Goal: Task Accomplishment & Management: Manage account settings

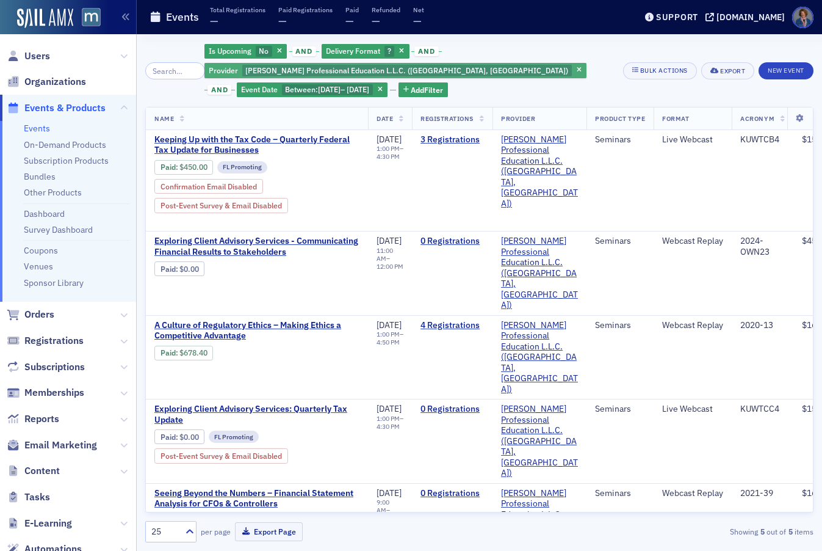
click at [397, 46] on button "button" at bounding box center [402, 51] width 11 height 11
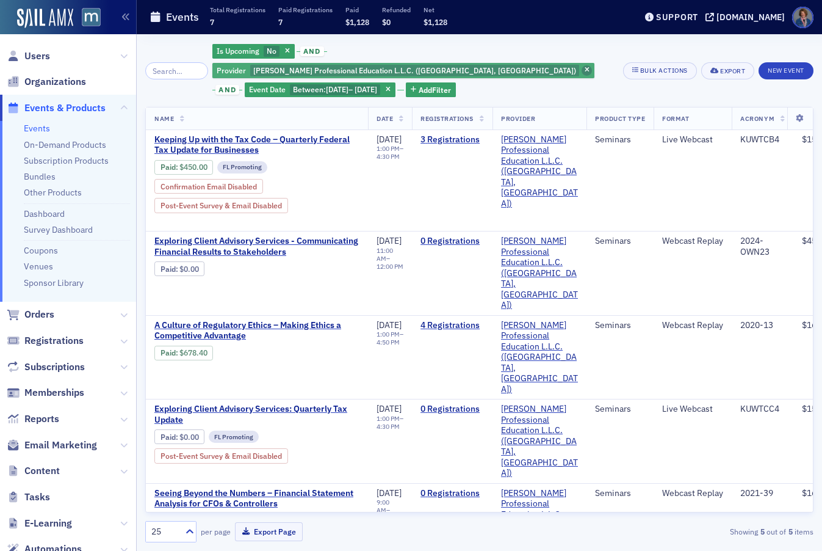
click at [582, 65] on span "button" at bounding box center [587, 70] width 11 height 11
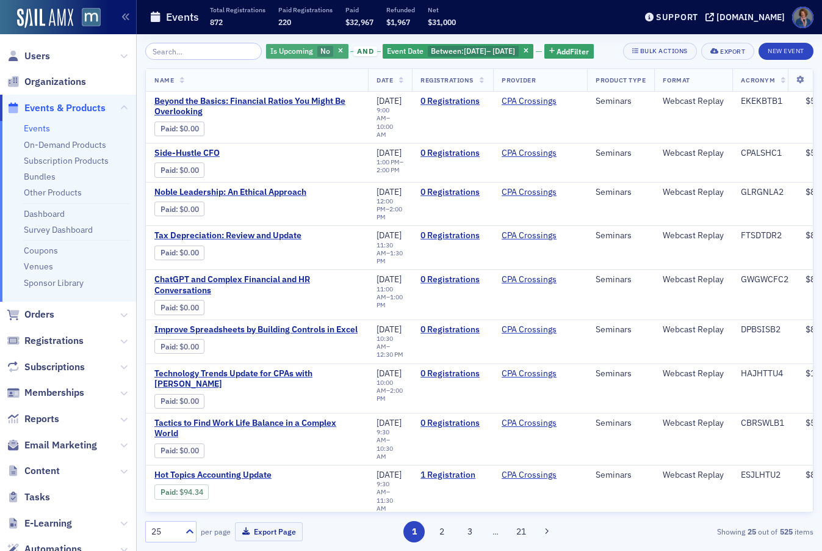
click at [286, 50] on span "Is Upcoming" at bounding box center [291, 51] width 43 height 10
click at [250, 74] on input "Yes" at bounding box center [253, 74] width 11 height 11
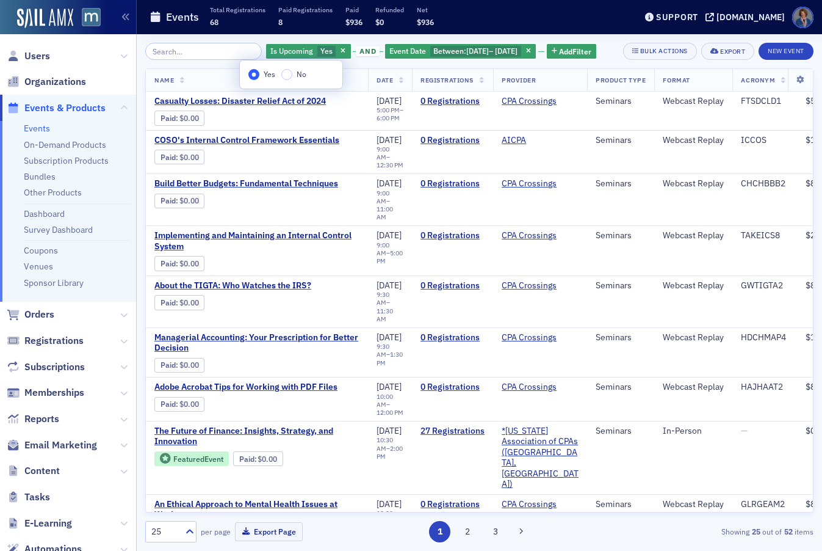
click at [428, 60] on div "Is Upcoming Yes and Event Date Between : 9/1/2025 – 9/30/2025 Add Filter" at bounding box center [431, 51] width 331 height 17
click at [466, 53] on span "9/1/2025" at bounding box center [477, 51] width 23 height 10
select select "8"
select select "2025"
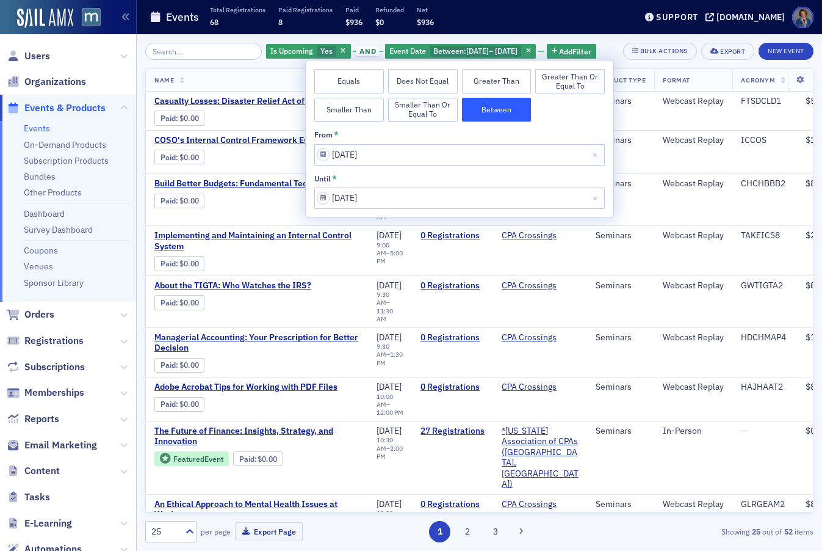
click at [360, 83] on button "Equals" at bounding box center [349, 81] width 70 height 24
select select "8"
select select "2025"
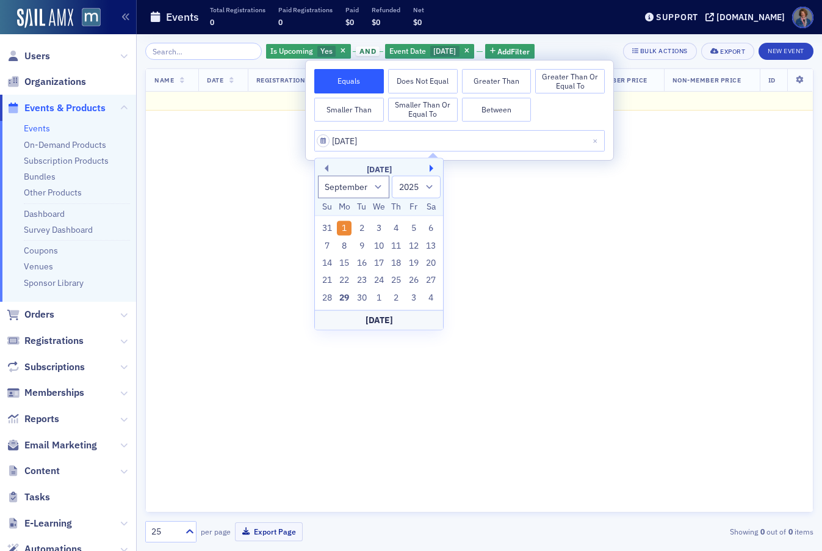
click at [434, 166] on button "Next Month" at bounding box center [433, 168] width 7 height 7
select select "9"
click at [416, 280] on div "24" at bounding box center [414, 280] width 15 height 15
type input "10/24/2025"
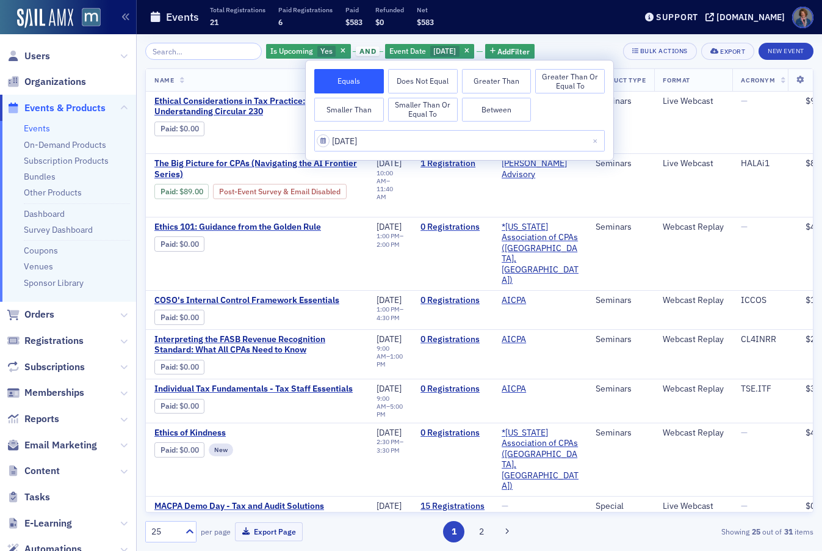
click at [605, 40] on div "Is Upcoming Yes and Event Date 10/24/2025 Add Filter Bulk Actions Export New Ev…" at bounding box center [479, 292] width 668 height 516
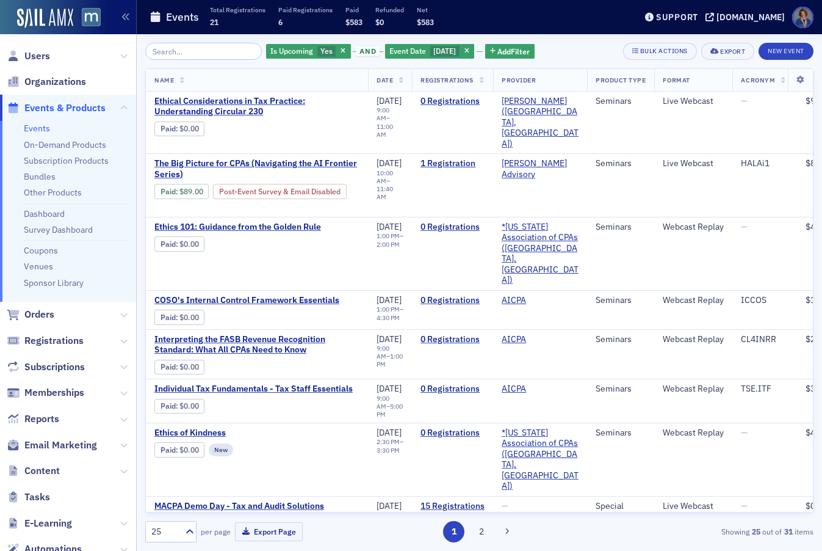
click at [35, 131] on link "Events" at bounding box center [37, 128] width 26 height 11
click at [338, 48] on span "button" at bounding box center [343, 51] width 11 height 11
click at [381, 48] on button "Add Filter" at bounding box center [391, 51] width 50 height 15
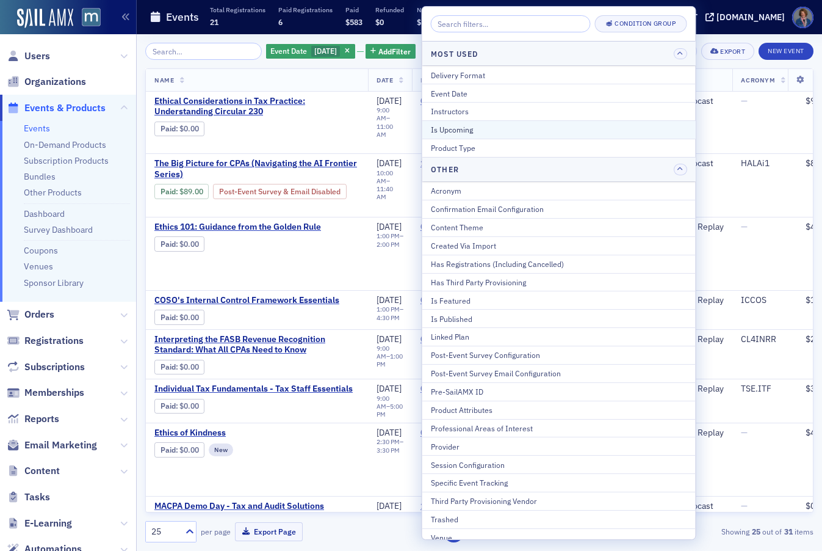
click at [450, 132] on div "Is Upcoming" at bounding box center [559, 129] width 256 height 11
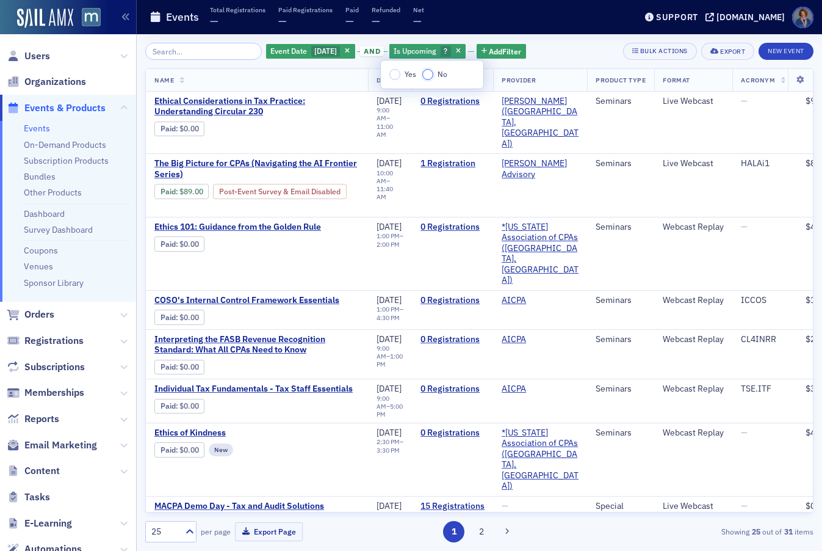
click at [429, 74] on input "No" at bounding box center [427, 74] width 11 height 11
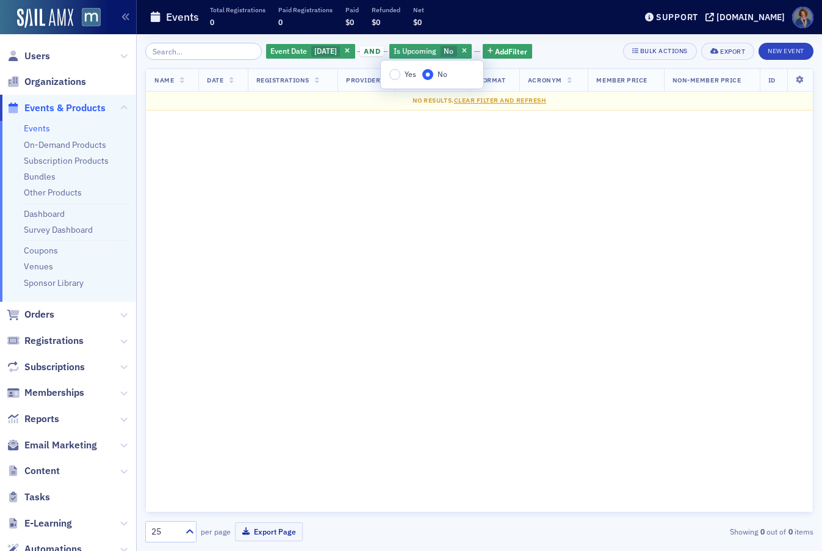
click at [582, 49] on div "Event Date 10/24/2025 and Is Upcoming No Add Filter Bulk Actions Export New Eve…" at bounding box center [479, 51] width 668 height 17
click at [327, 51] on span "10/24/2025" at bounding box center [325, 51] width 23 height 10
select select "9"
select select "2025"
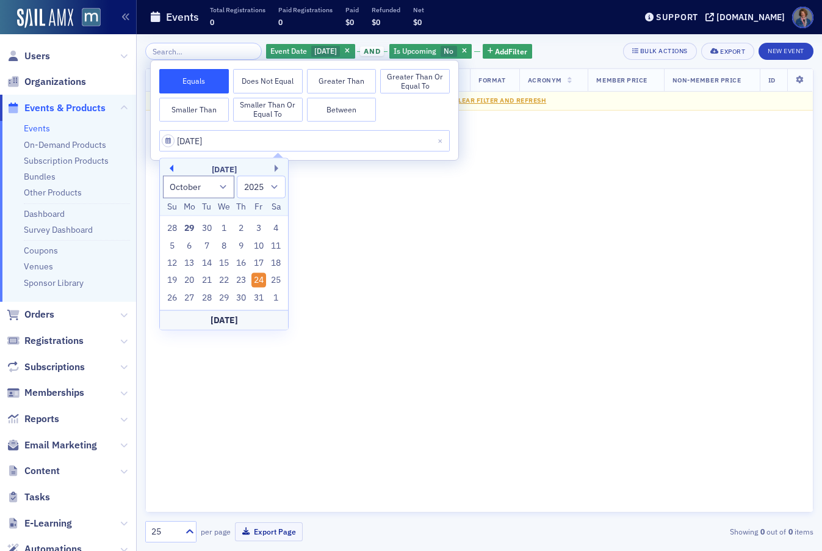
click at [172, 168] on button "Previous Month" at bounding box center [169, 168] width 7 height 7
select select "8"
click at [206, 284] on div "23" at bounding box center [207, 280] width 15 height 15
type input "09/23/2025"
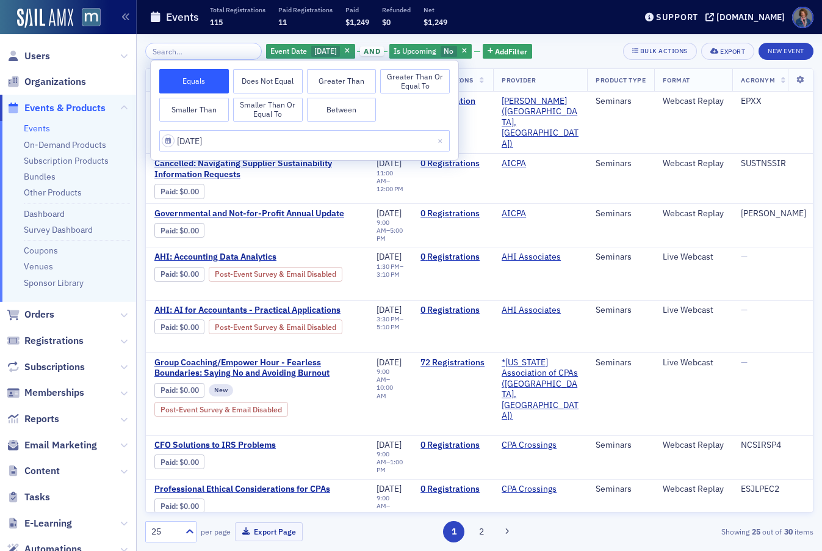
click at [572, 53] on div "Event Date 9/23/2025 and Is Upcoming No Add Filter Bulk Actions Export New Event" at bounding box center [479, 51] width 668 height 17
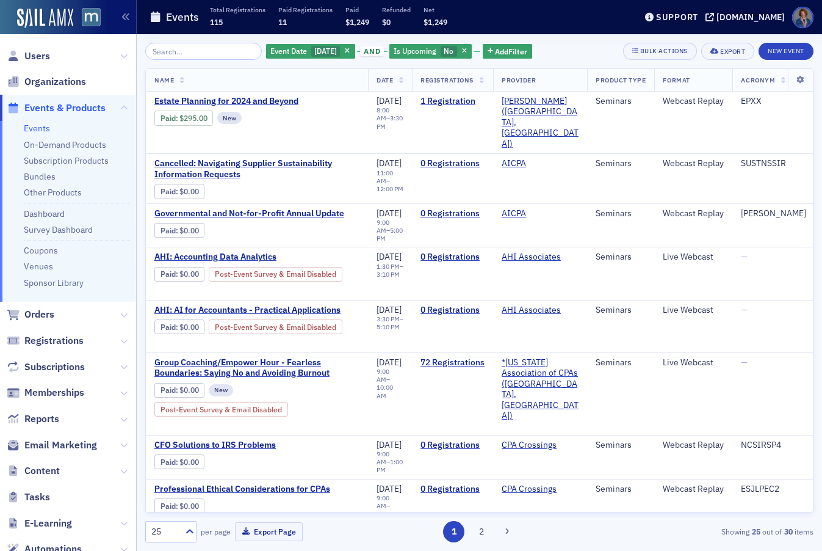
click at [192, 41] on div "Event Date 9/23/2025 and Is Upcoming No Add Filter Bulk Actions Export New Even…" at bounding box center [479, 292] width 668 height 516
click at [197, 45] on input "search" at bounding box center [203, 51] width 117 height 17
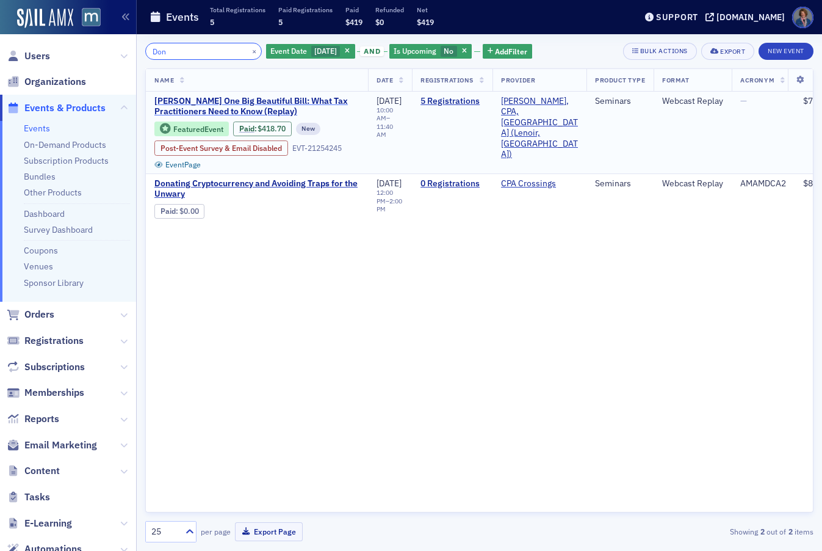
type input "Don"
click at [240, 103] on span "Don Farmer’s One Big Beautiful Bill: What Tax Practitioners Need to Know (Repla…" at bounding box center [256, 106] width 205 height 21
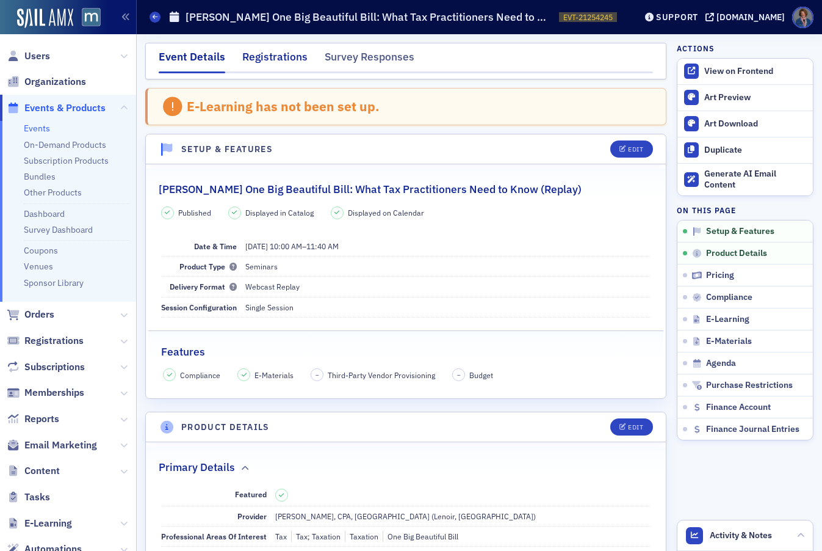
click at [273, 62] on div "Registrations" at bounding box center [274, 60] width 65 height 23
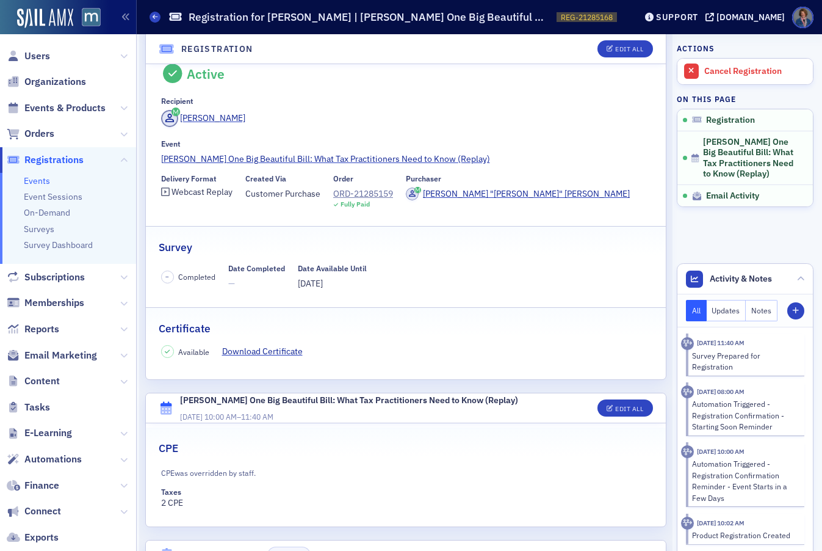
scroll to position [32, 0]
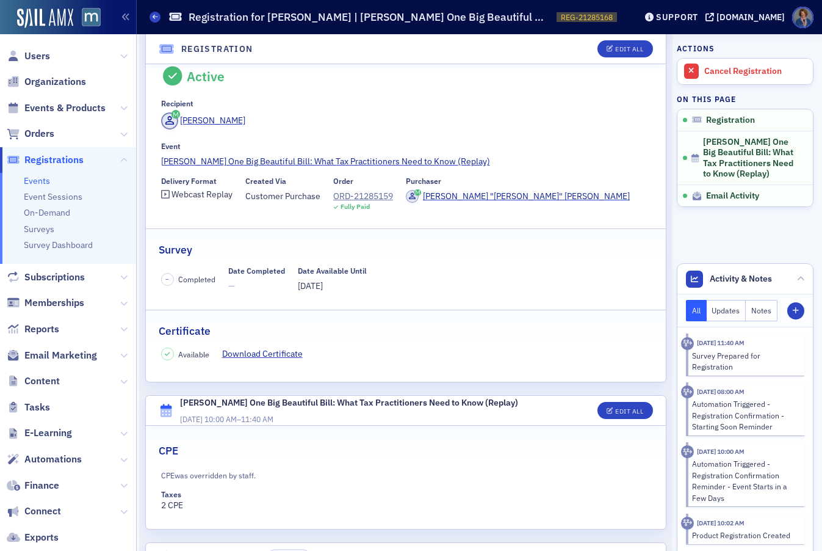
click at [180, 402] on div "Don Farmer’s One Big Beautiful Bill: What Tax Practitioners Need to Know (Repla…" at bounding box center [349, 402] width 338 height 13
drag, startPoint x: 181, startPoint y: 400, endPoint x: 530, endPoint y: 400, distance: 349.7
click at [530, 400] on div "Don Farmer’s One Big Beautiful Bill: What Tax Practitioners Need to Know (Repla…" at bounding box center [384, 410] width 409 height 28
copy div "Don Farmer’s One Big Beautiful Bill: What Tax Practitioners Need to Know (Repla…"
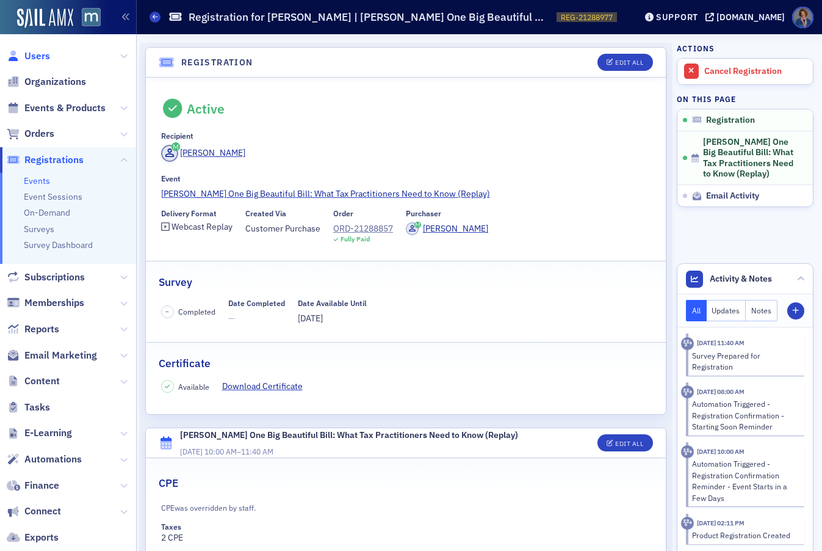
click at [42, 57] on span "Users" at bounding box center [37, 55] width 26 height 13
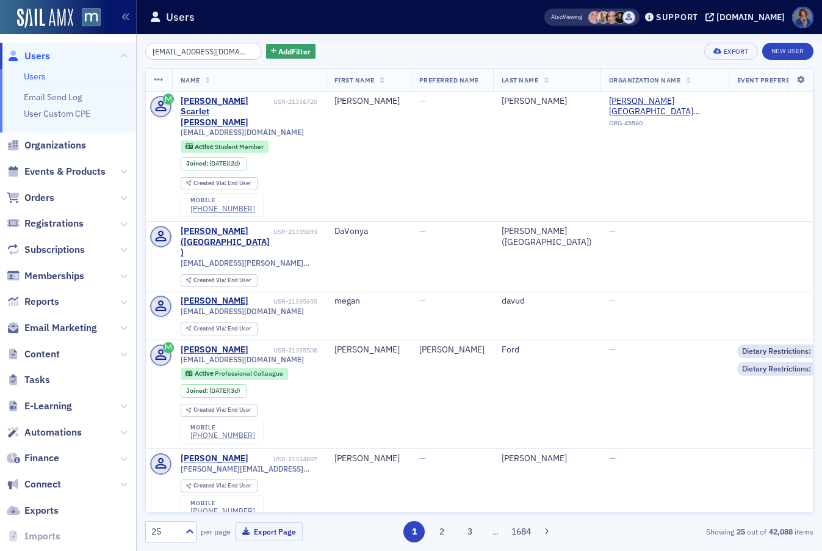
scroll to position [0, 6]
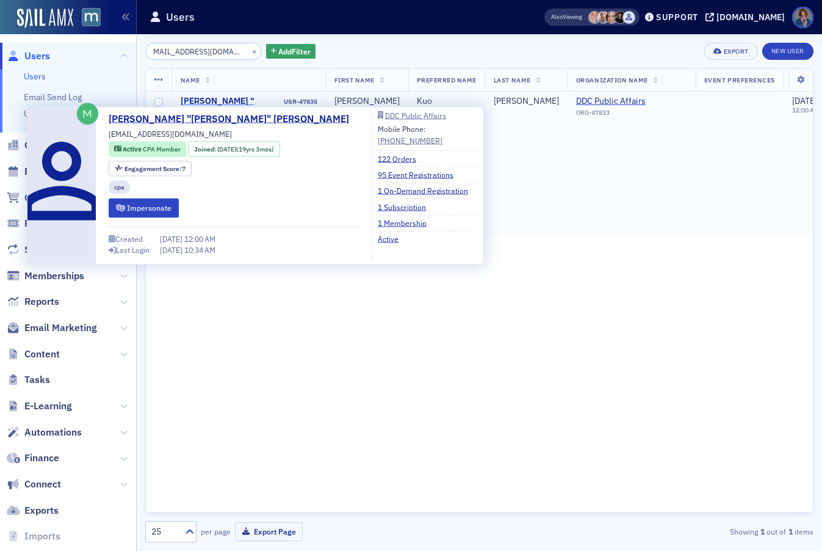
type input "kuosheinglee@gmail.com"
click at [227, 101] on div "Kuo-Sheing "Kuo" Lee" at bounding box center [231, 112] width 101 height 32
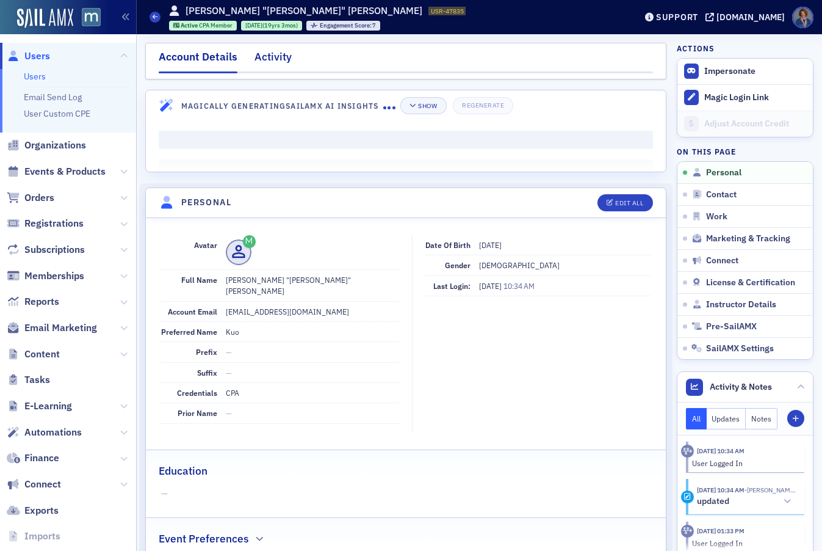
click at [276, 60] on div "Activity" at bounding box center [273, 60] width 37 height 23
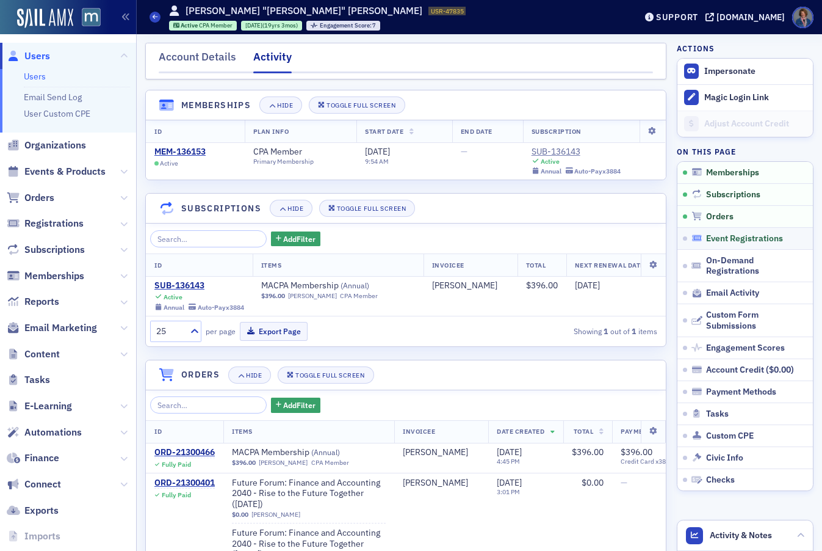
click at [720, 237] on span "Event Registrations" at bounding box center [744, 238] width 77 height 11
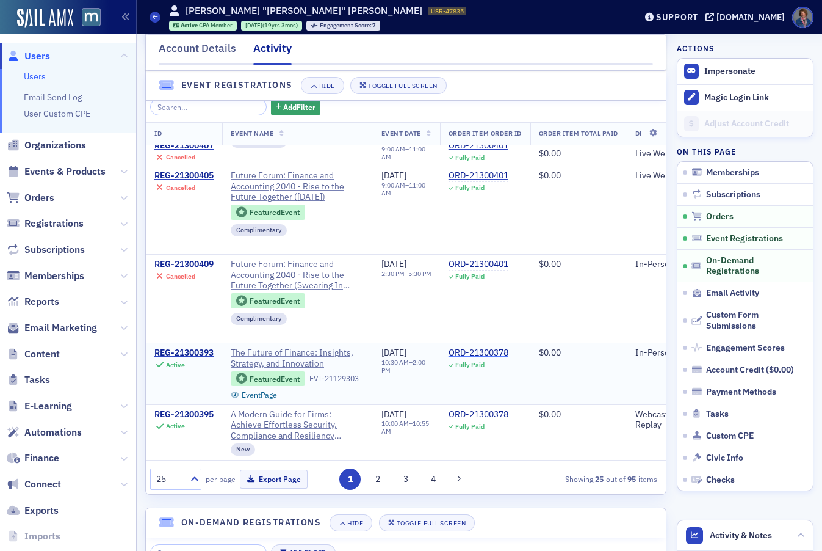
scroll to position [83, 0]
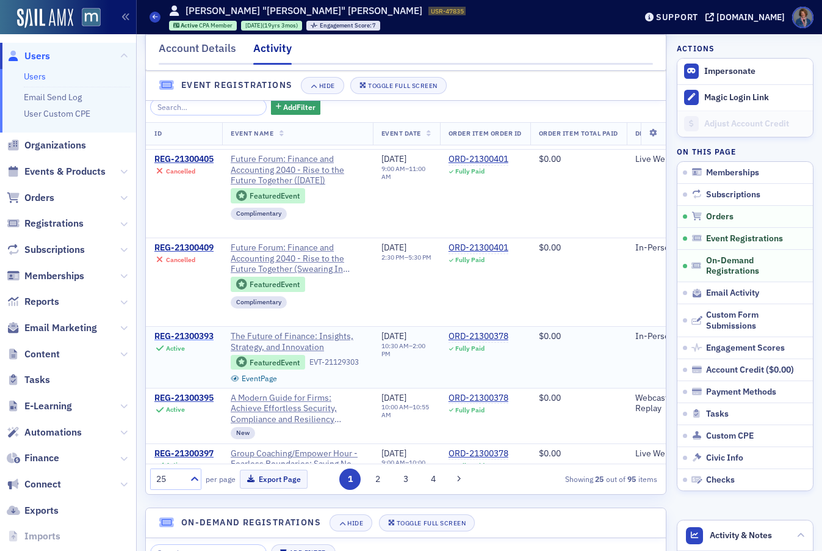
click at [192, 342] on div "REG-21300393" at bounding box center [183, 336] width 59 height 11
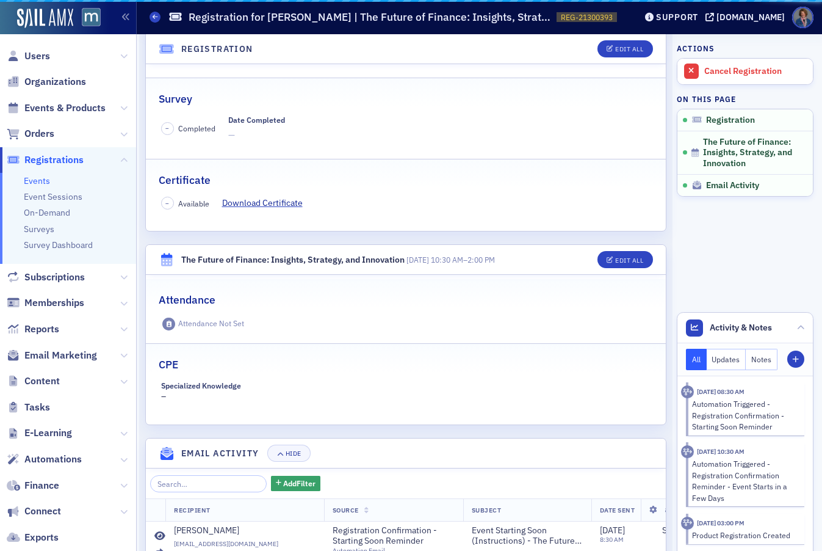
scroll to position [374, 0]
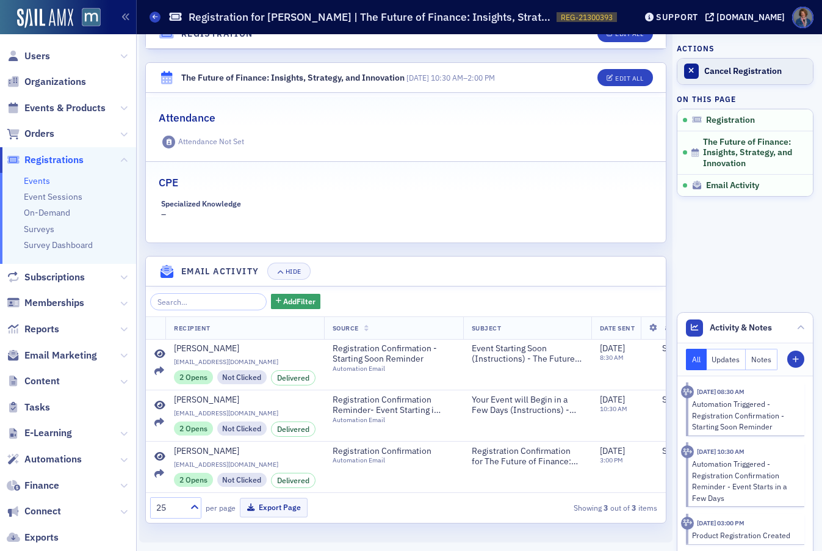
click at [721, 66] on div "Cancel Registration" at bounding box center [755, 71] width 103 height 11
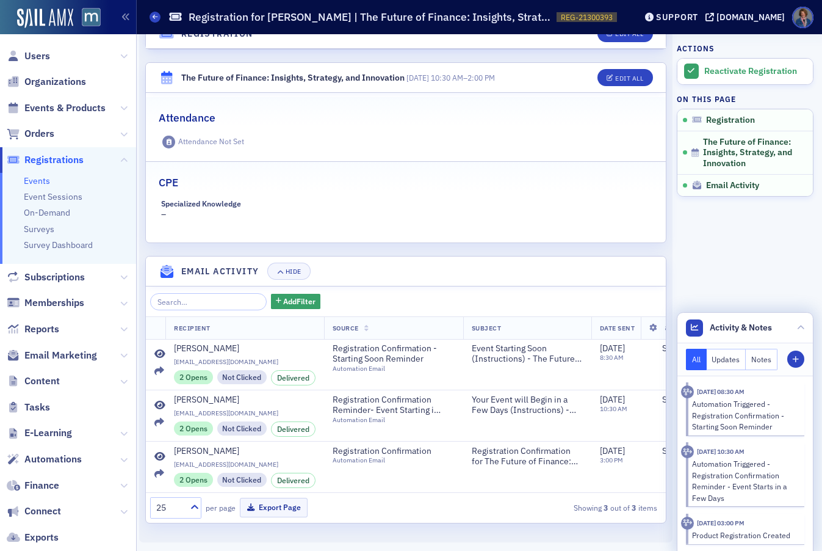
click at [751, 360] on button "Notes" at bounding box center [762, 359] width 32 height 21
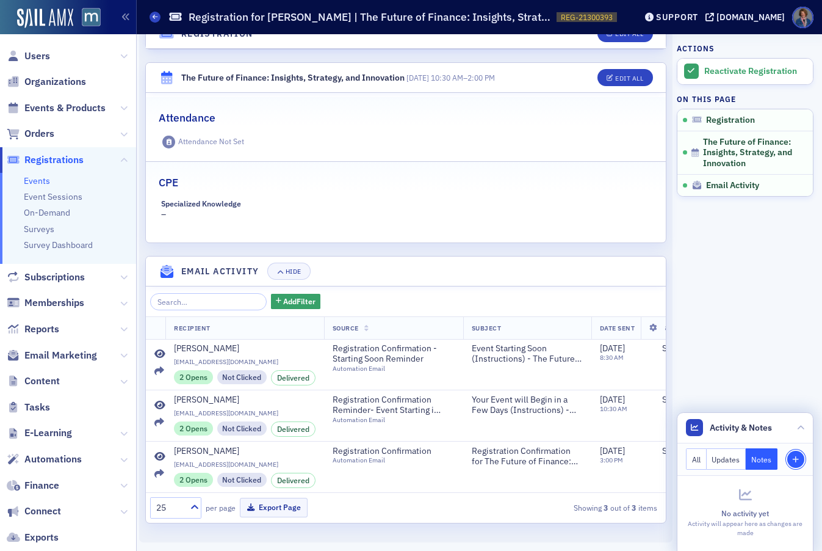
click at [792, 459] on icon "button" at bounding box center [795, 459] width 7 height 7
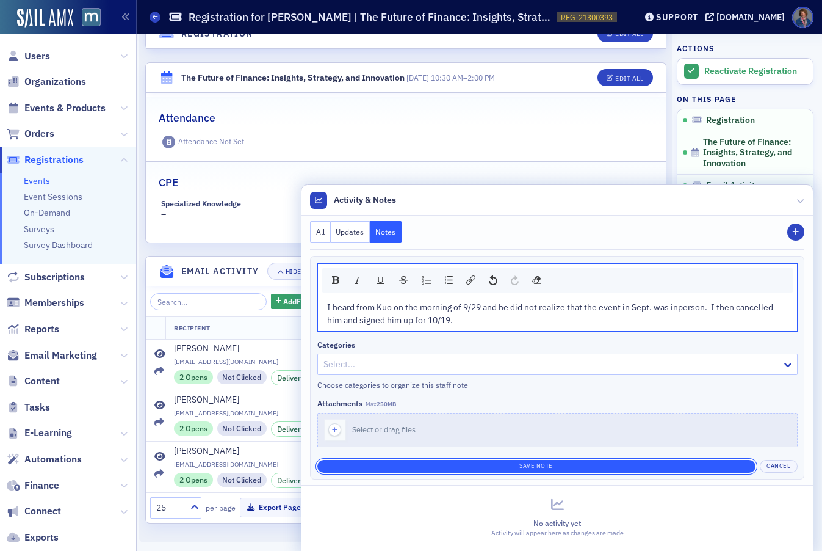
click at [563, 463] on button "Save Note" at bounding box center [536, 466] width 438 height 13
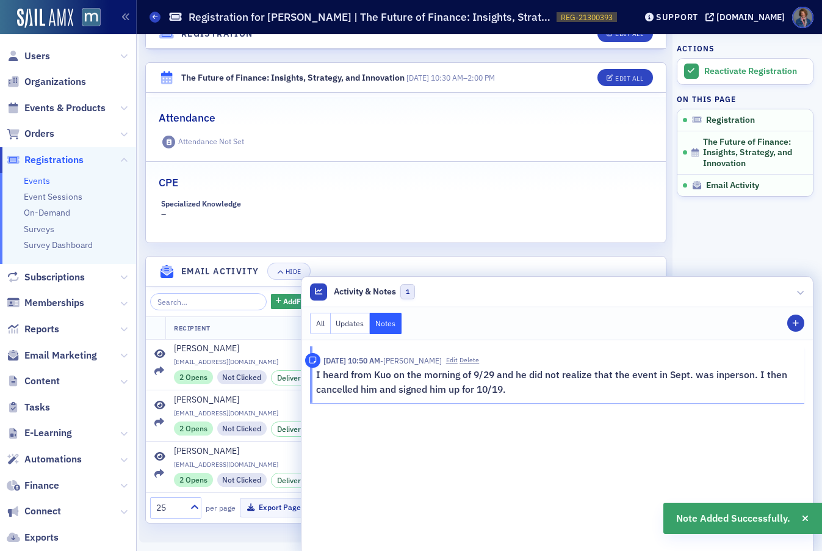
click at [757, 236] on aside "Actions Reactivate Registration On this page Registration The Future of Finance…" at bounding box center [745, 109] width 137 height 881
click at [504, 242] on div "Registration Edit All Cancelled Recipient Kuo Lee Event The Future of Finance: …" at bounding box center [405, 102] width 521 height 841
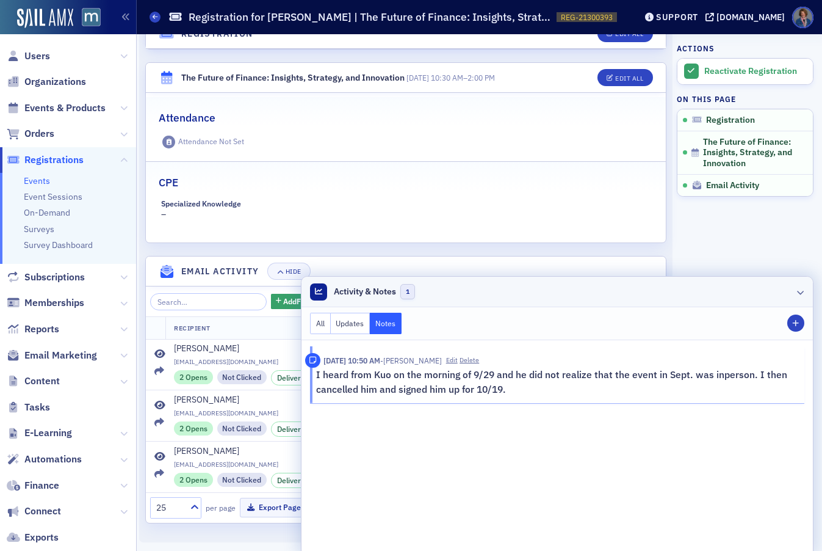
click at [797, 292] on icon at bounding box center [800, 291] width 7 height 7
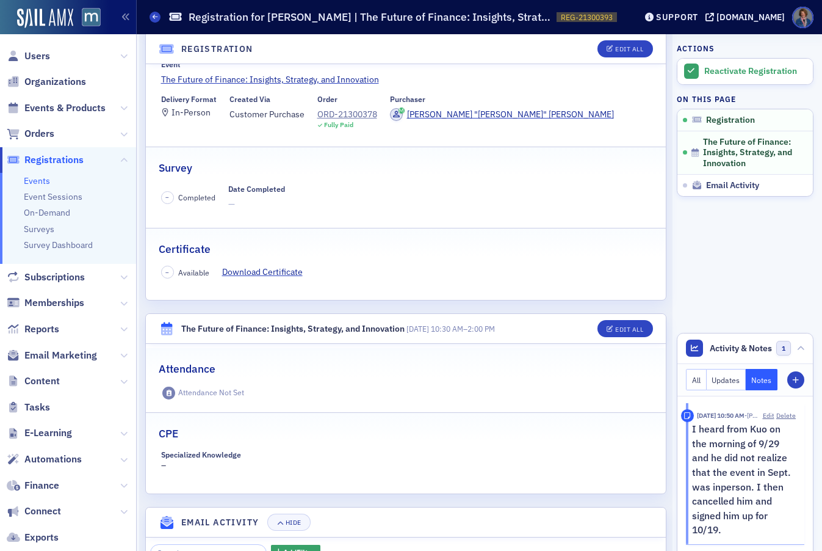
scroll to position [0, 0]
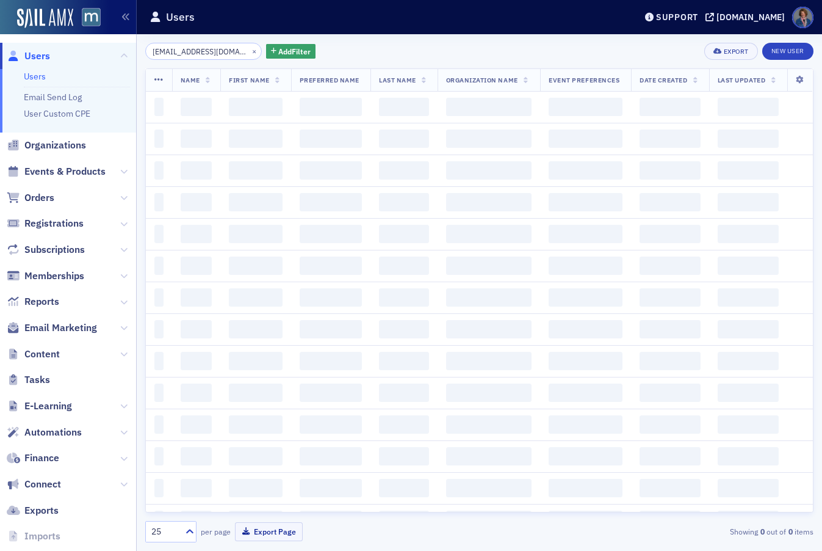
scroll to position [0, 6]
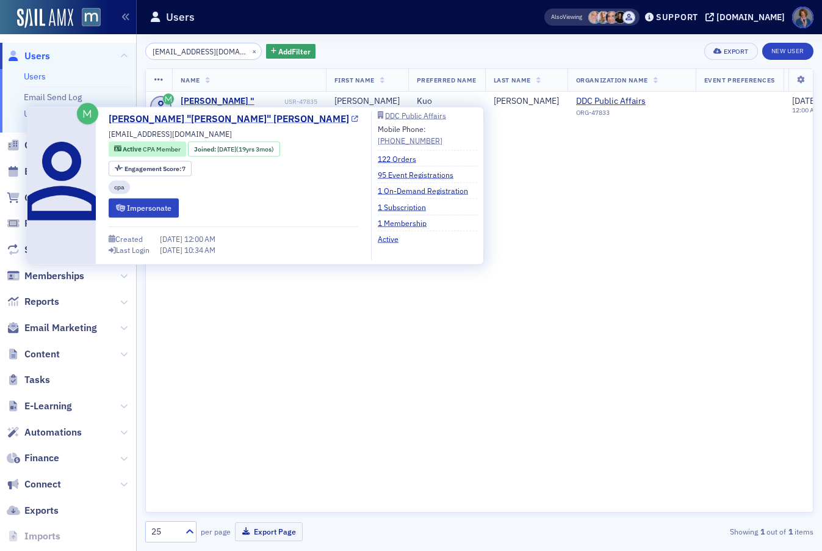
click at [177, 120] on link "[PERSON_NAME] "[PERSON_NAME]" [PERSON_NAME]" at bounding box center [234, 119] width 250 height 15
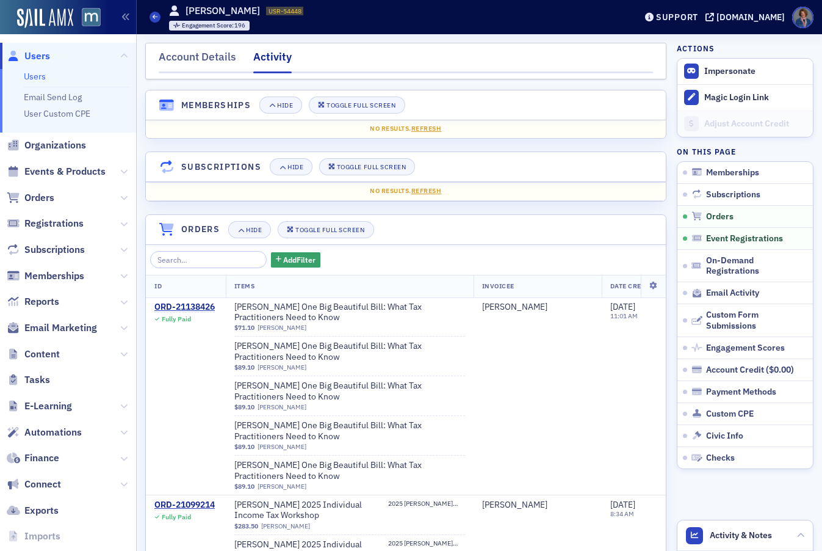
scroll to position [1220, 0]
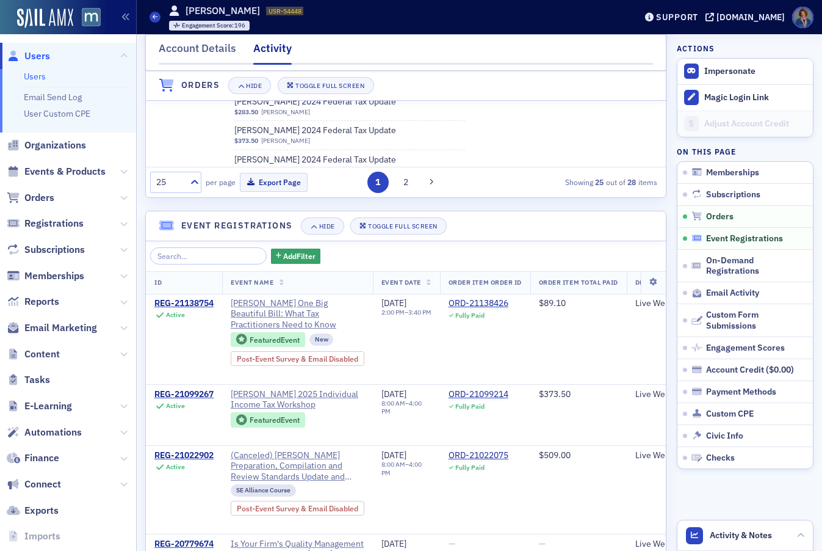
click at [726, 239] on span "Event Registrations" at bounding box center [744, 238] width 77 height 11
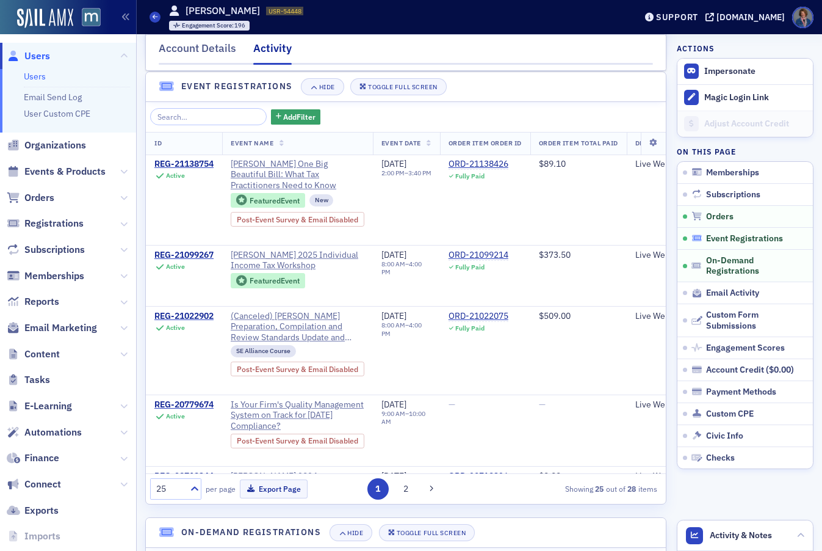
scroll to position [589, 0]
click at [713, 239] on span "Event Registrations" at bounding box center [744, 238] width 77 height 11
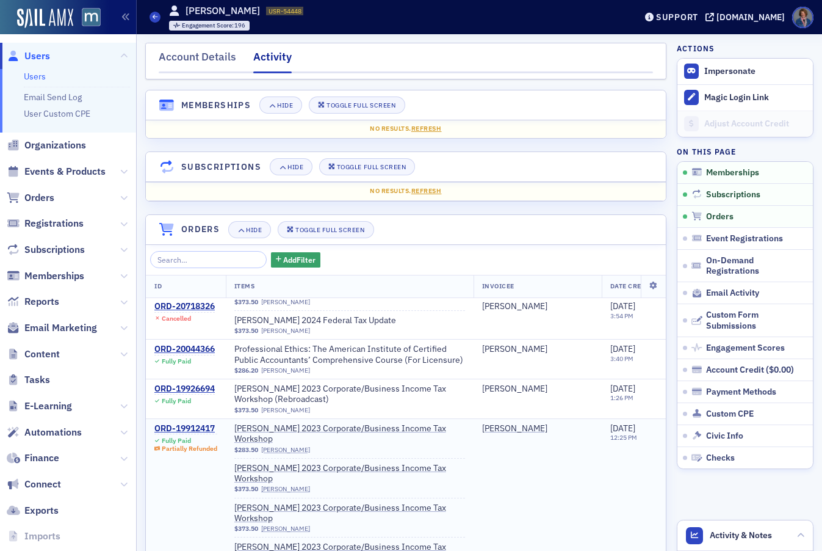
scroll to position [1600, 0]
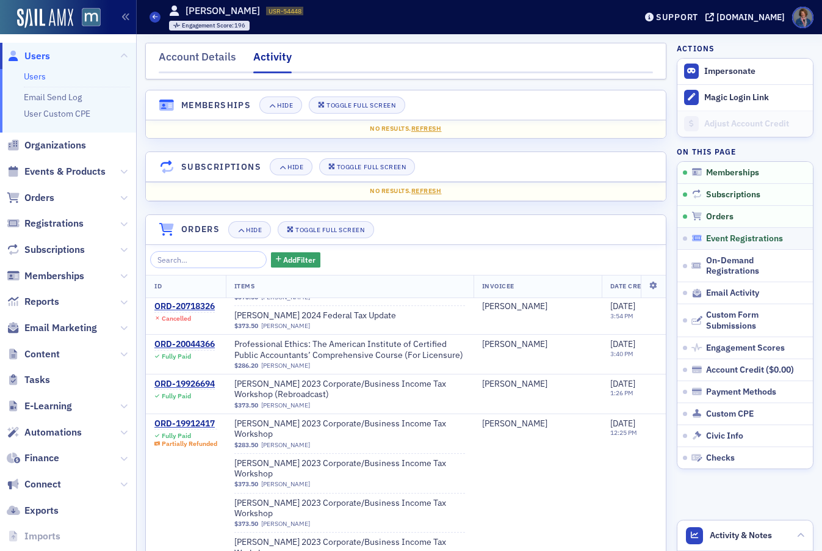
click at [708, 238] on span "Event Registrations" at bounding box center [744, 238] width 77 height 11
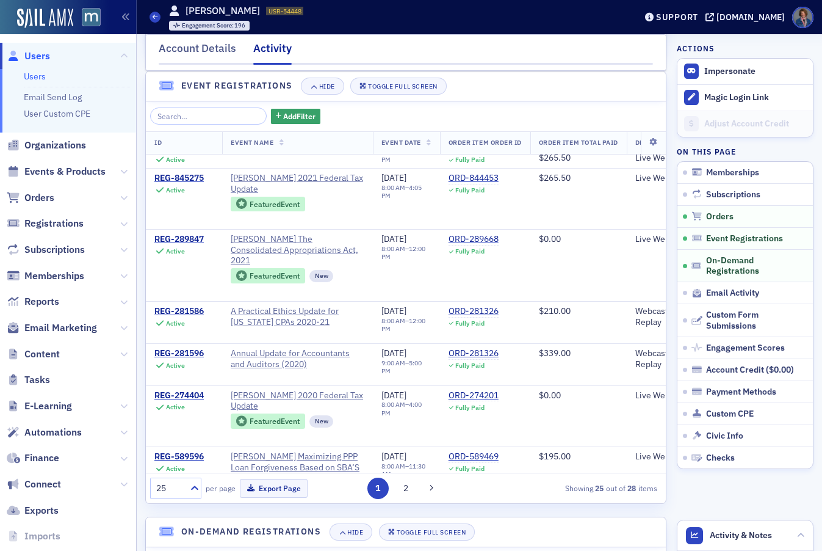
scroll to position [1074, 0]
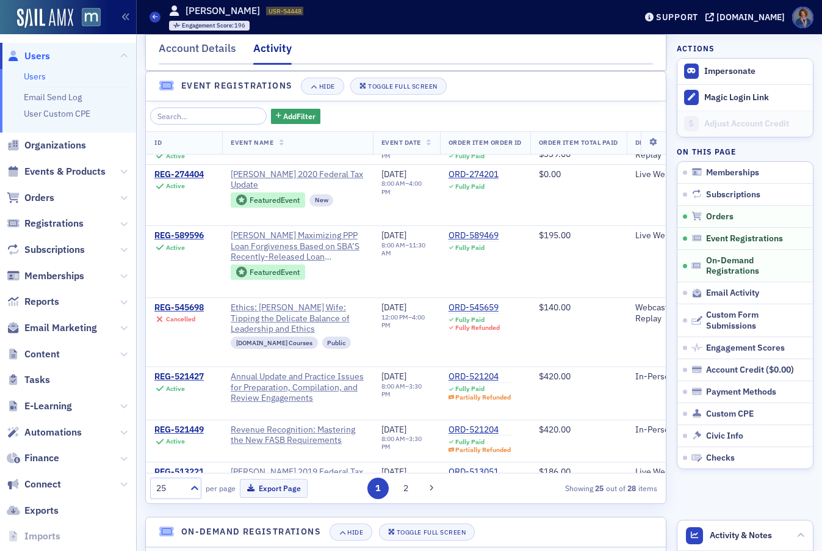
click at [402, 490] on button "2" at bounding box center [405, 487] width 21 height 21
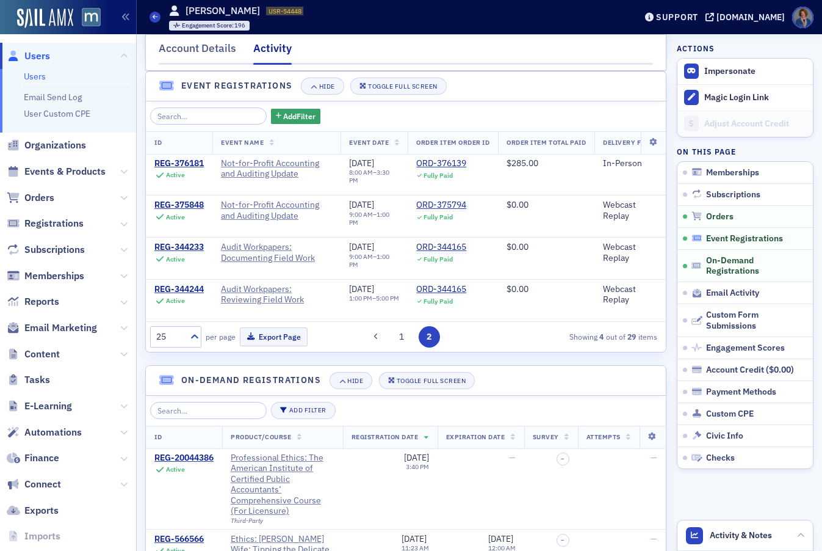
click at [714, 240] on span "Event Registrations" at bounding box center [744, 238] width 77 height 11
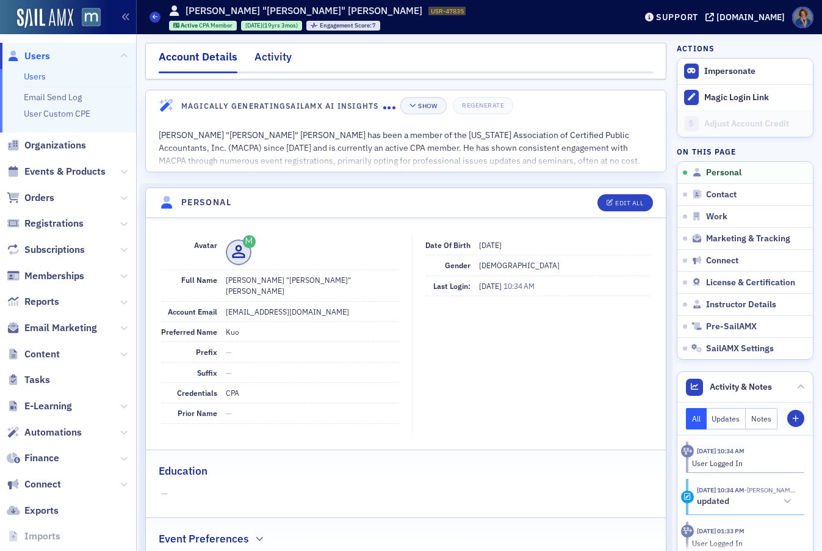
click at [275, 56] on div "Activity" at bounding box center [273, 60] width 37 height 23
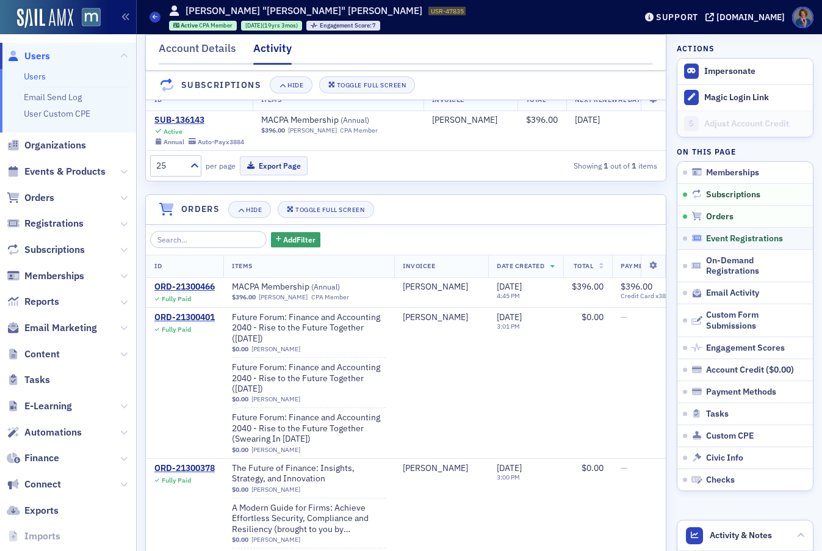
click at [732, 237] on span "Event Registrations" at bounding box center [744, 238] width 77 height 11
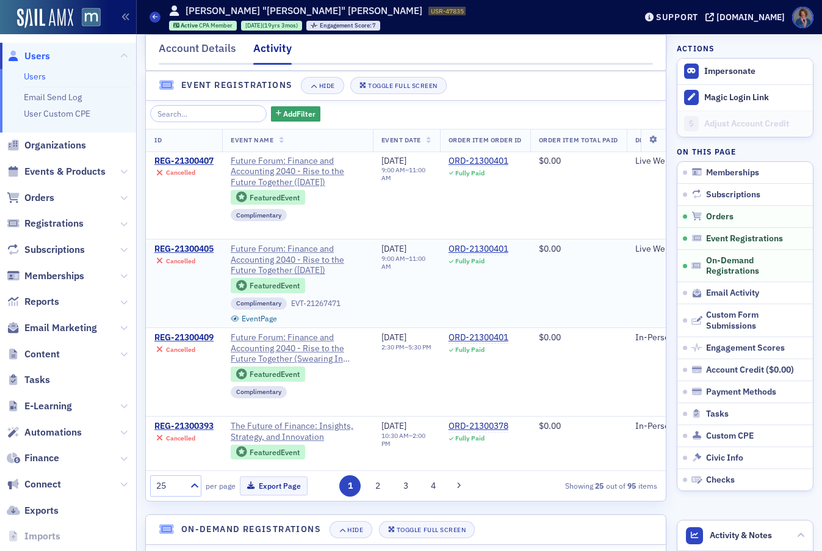
scroll to position [743, 0]
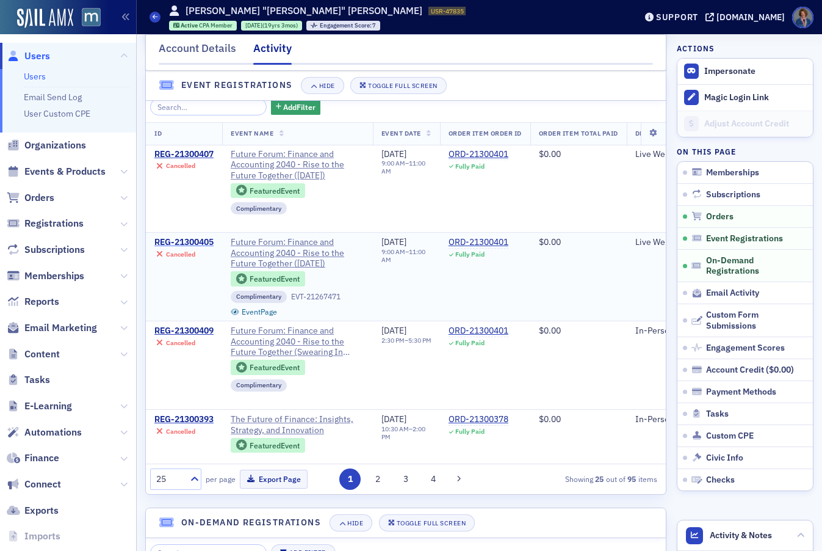
click at [187, 248] on div "REG-21300405" at bounding box center [183, 242] width 59 height 11
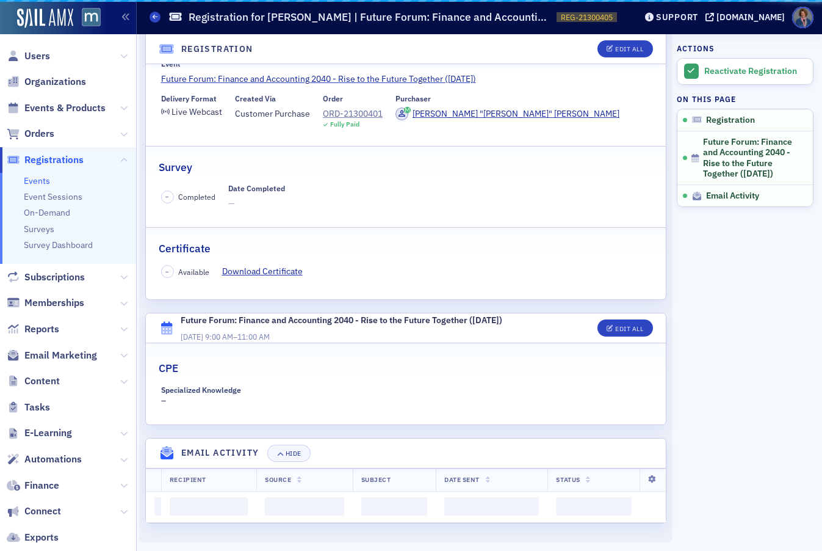
scroll to position [203, 0]
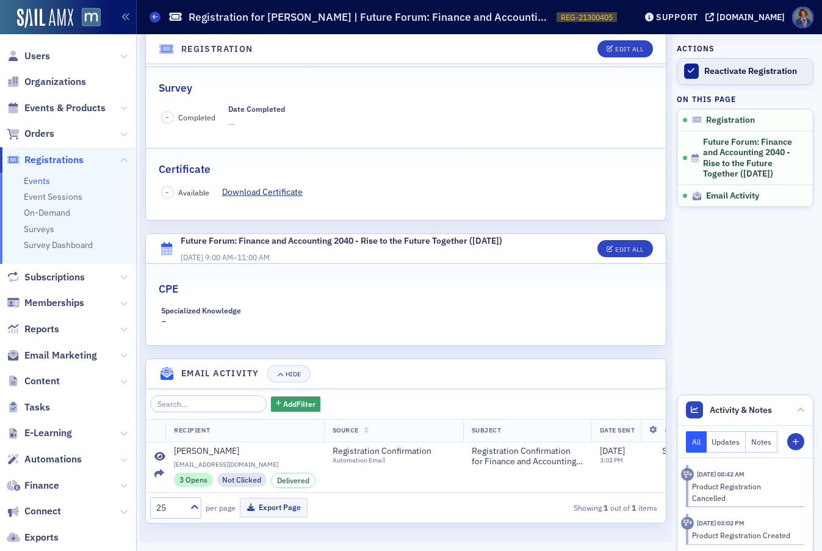
click at [734, 71] on div "Reactivate Registration" at bounding box center [755, 71] width 103 height 11
